Goal: Task Accomplishment & Management: Use online tool/utility

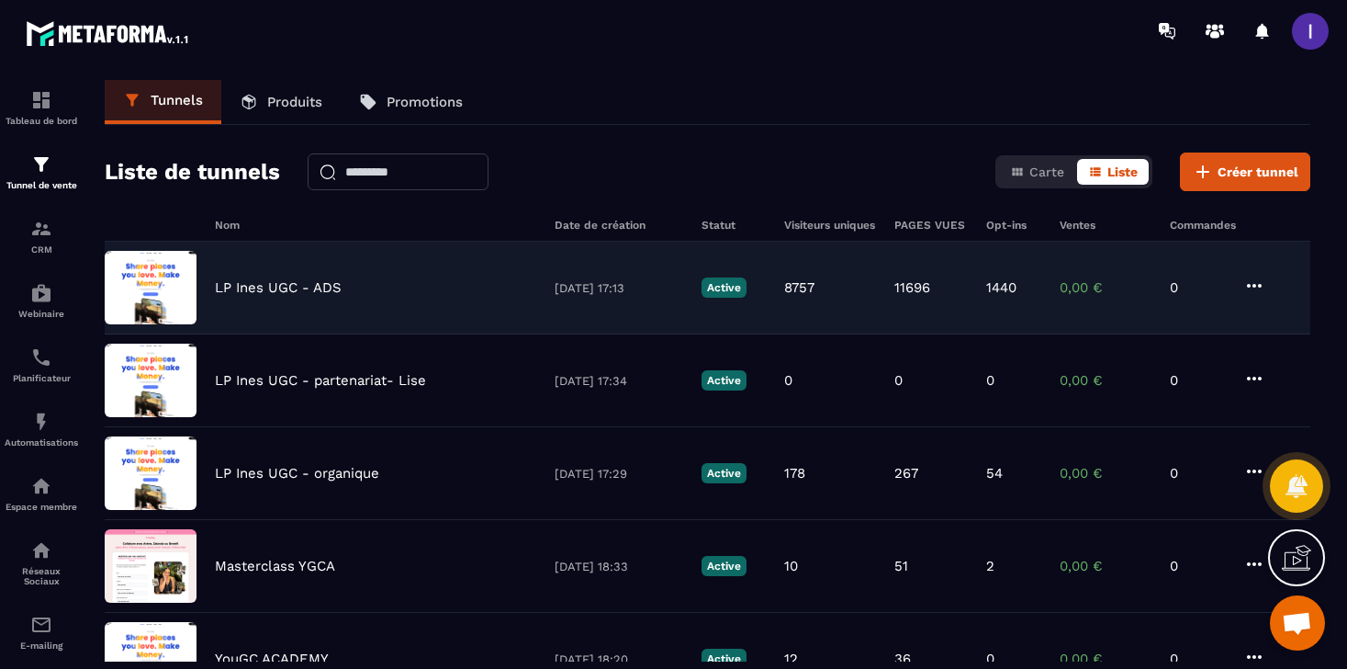
click at [276, 286] on p "LP Ines UGC - ADS" at bounding box center [278, 287] width 127 height 17
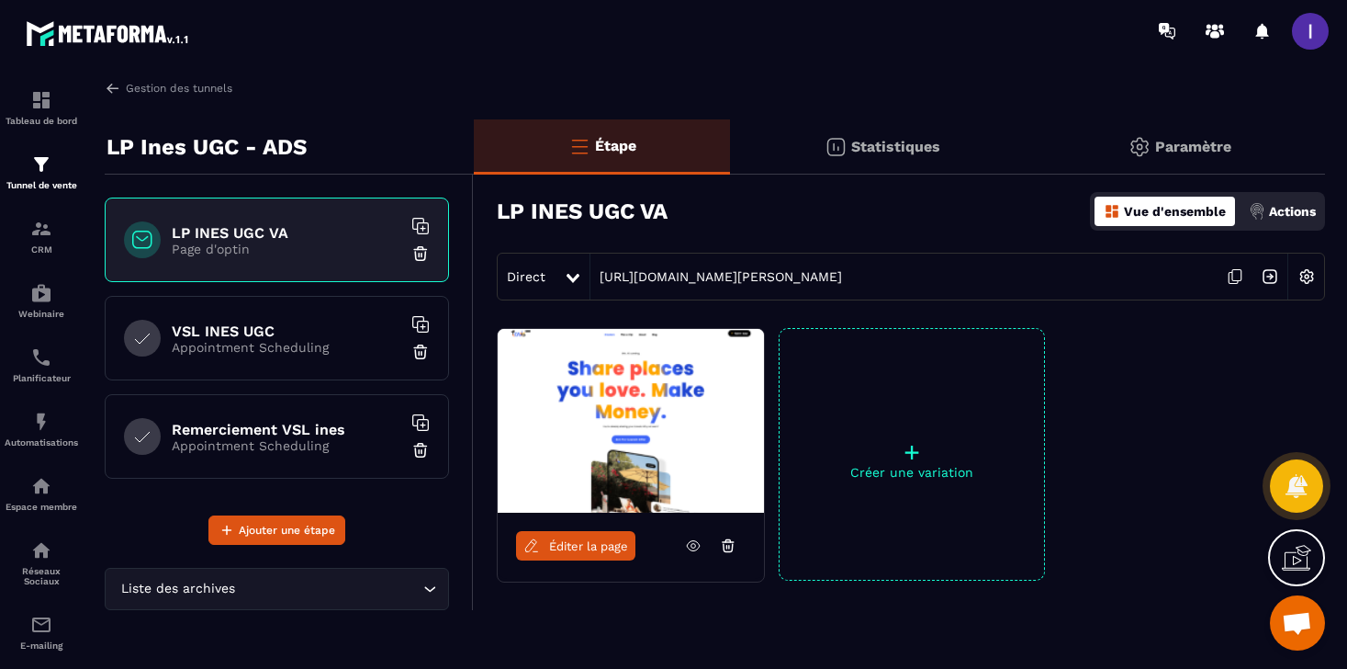
click at [281, 338] on h6 "VSL INES UGC" at bounding box center [287, 330] width 230 height 17
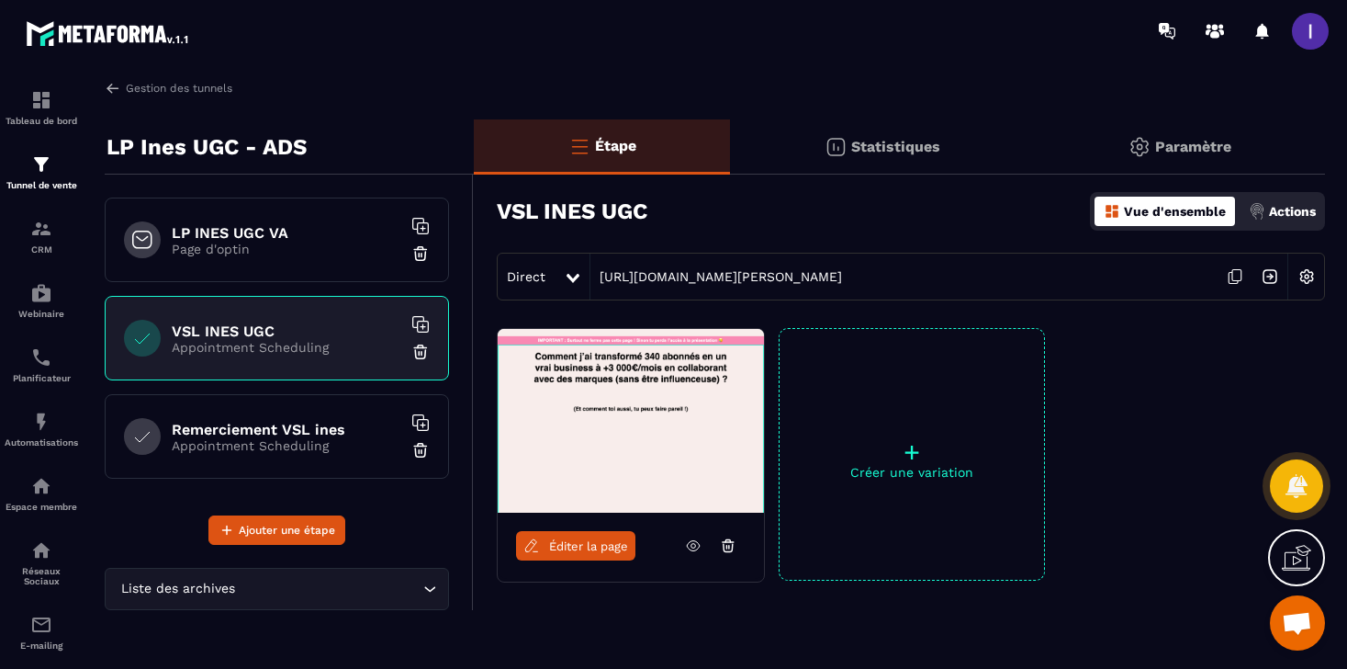
click at [610, 551] on span "Éditer la page" at bounding box center [588, 546] width 79 height 14
